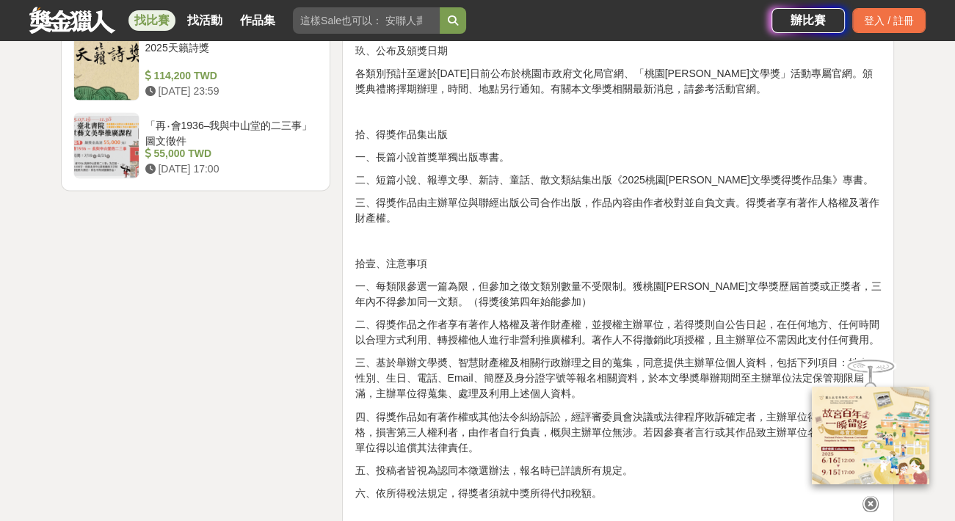
scroll to position [2055, 0]
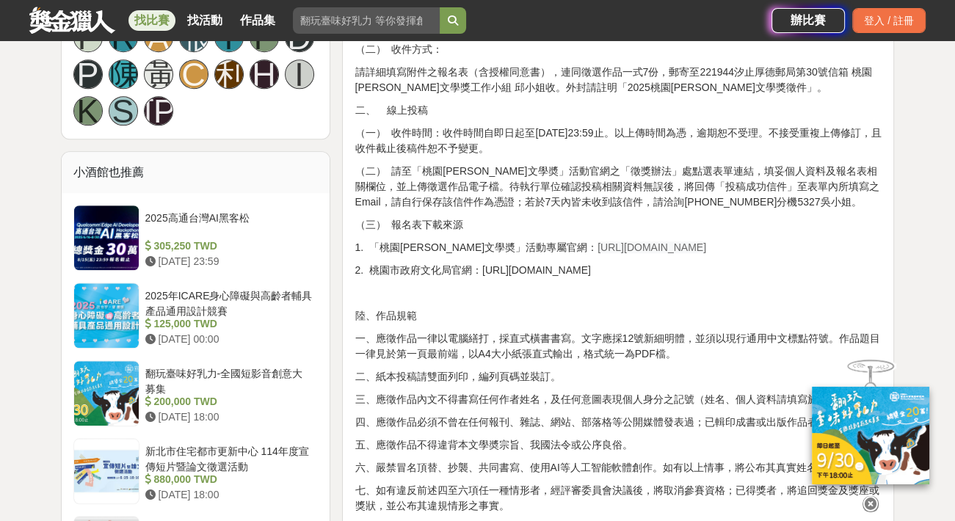
scroll to position [954, 0]
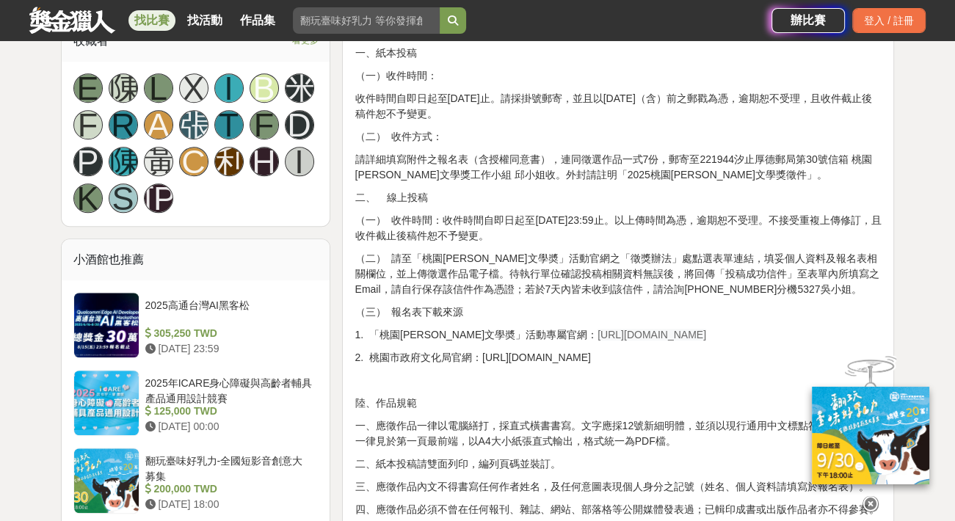
click at [413, 308] on p "（三） 報名表下載來源" at bounding box center [618, 312] width 527 height 15
drag, startPoint x: 542, startPoint y: 338, endPoint x: 706, endPoint y: 324, distance: 164.9
drag, startPoint x: 706, startPoint y: 324, endPoint x: 629, endPoint y: 339, distance: 78.5
copy span "[URL][DOMAIN_NAME]"
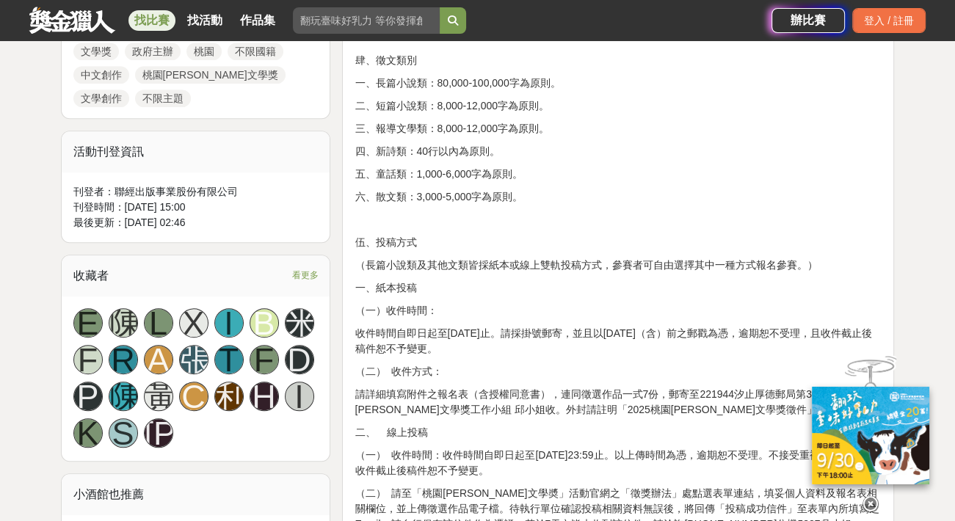
scroll to position [881, 0]
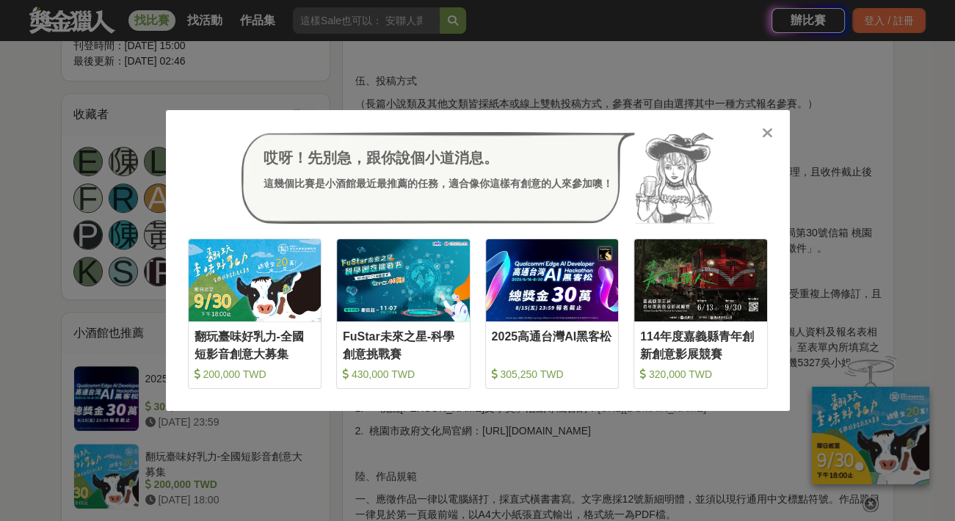
click at [764, 128] on icon at bounding box center [767, 133] width 11 height 15
